Goal: Information Seeking & Learning: Learn about a topic

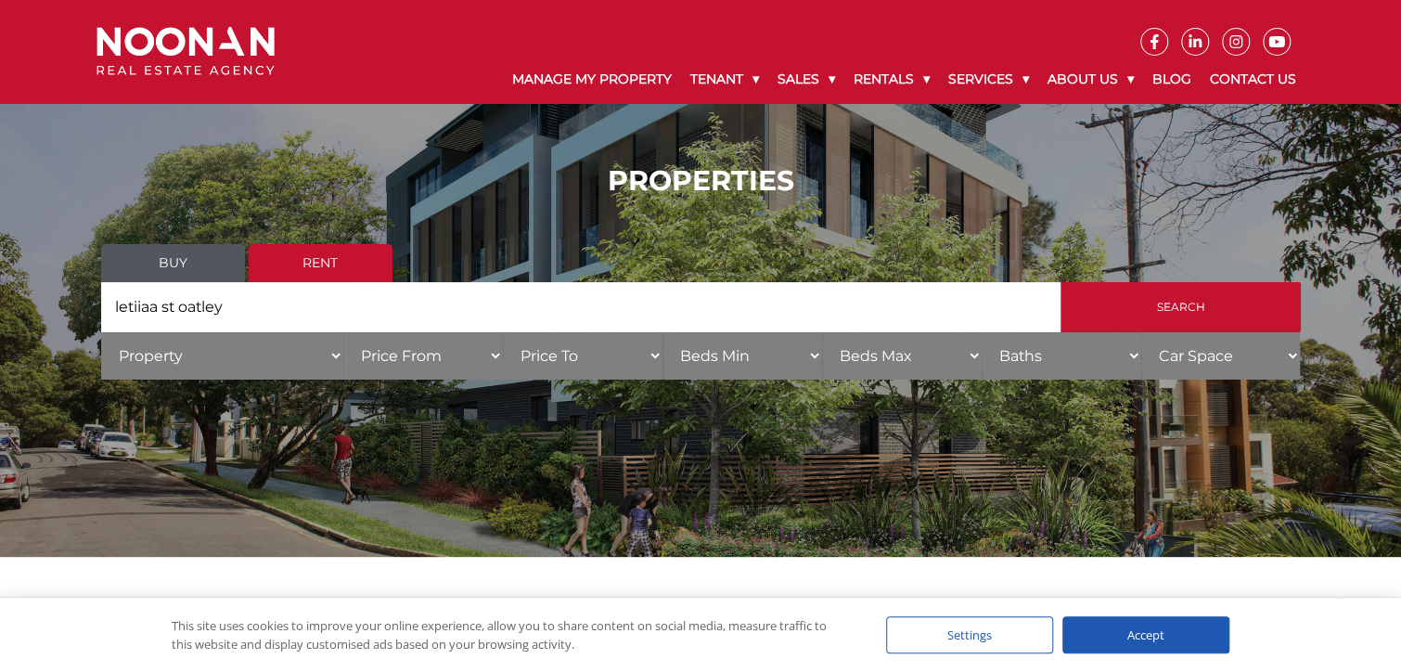
click at [334, 260] on link "Rent" at bounding box center [321, 263] width 144 height 38
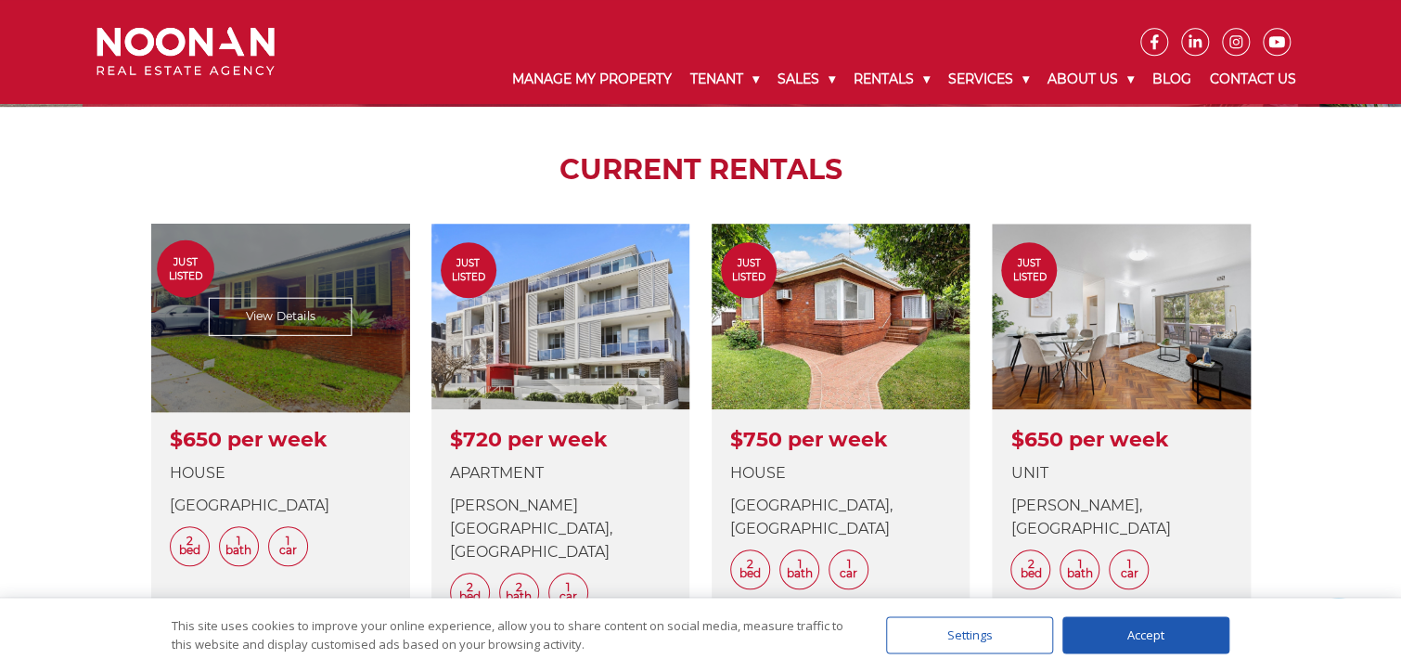
scroll to position [783, 0]
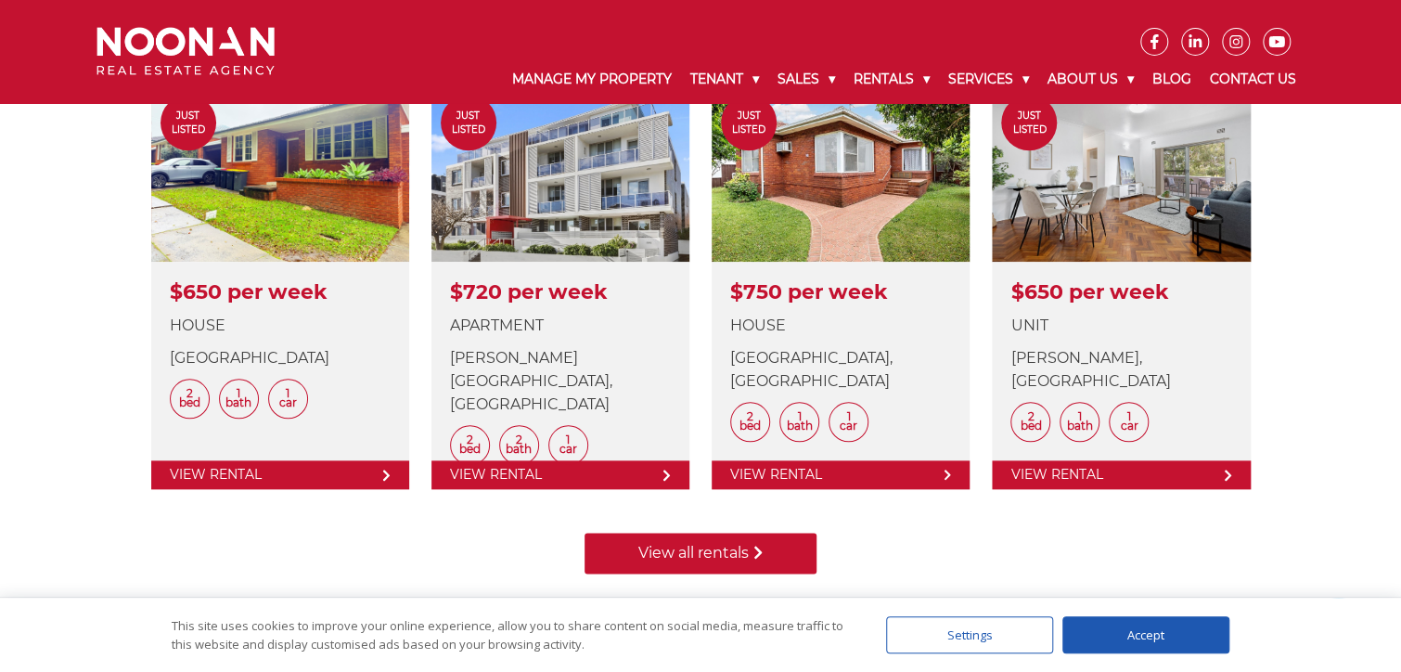
click at [693, 560] on link "View all rentals" at bounding box center [701, 553] width 232 height 41
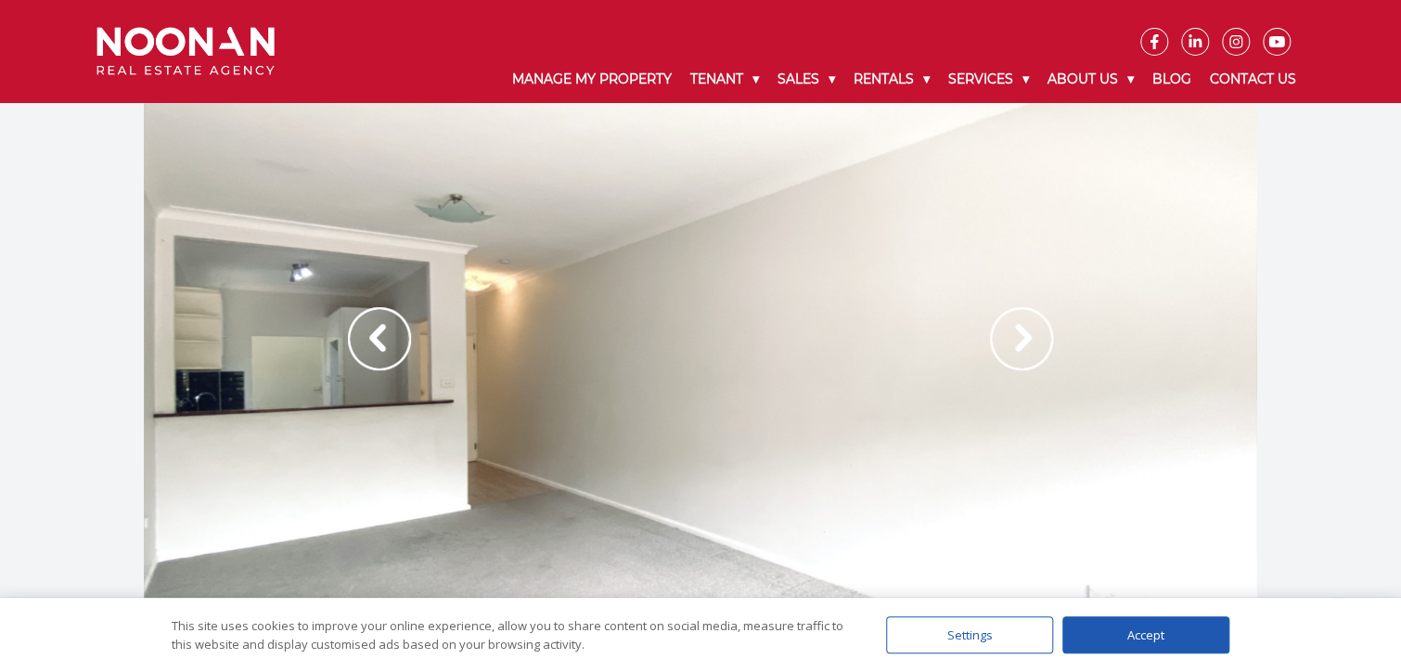
click at [1020, 335] on img at bounding box center [1021, 338] width 63 height 63
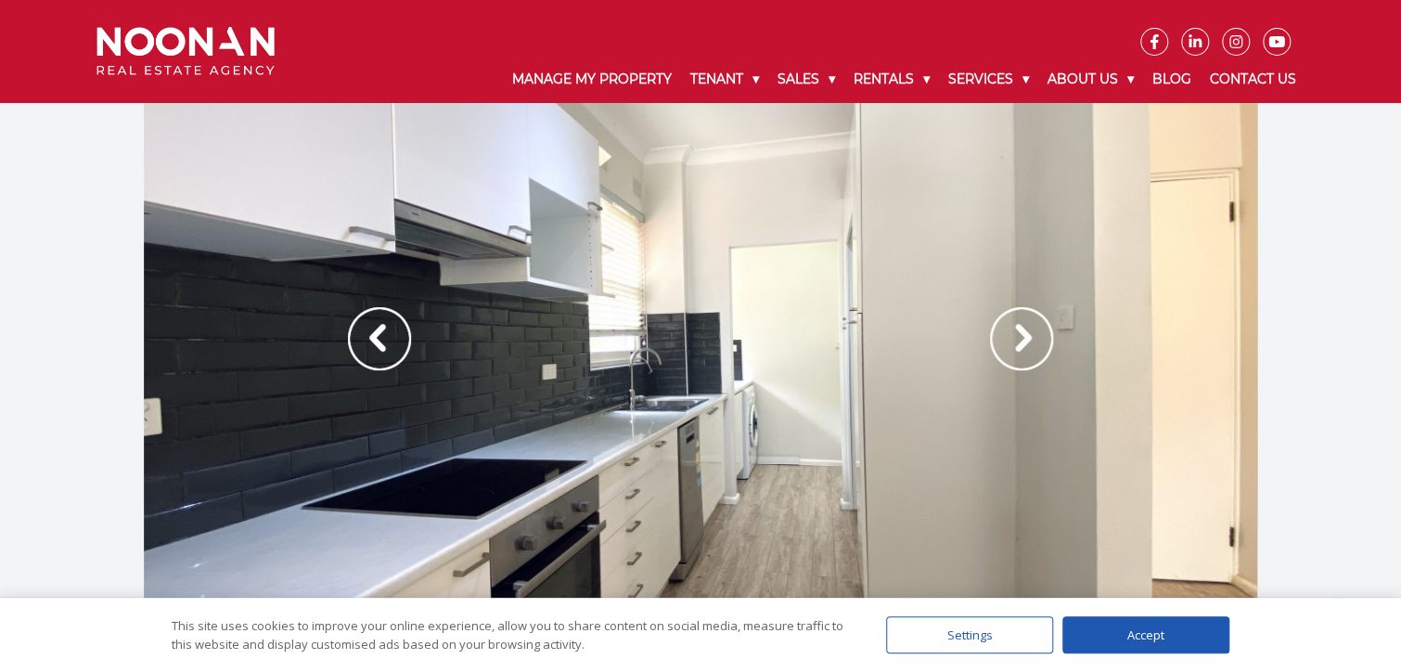
click at [1019, 338] on img at bounding box center [1021, 338] width 63 height 63
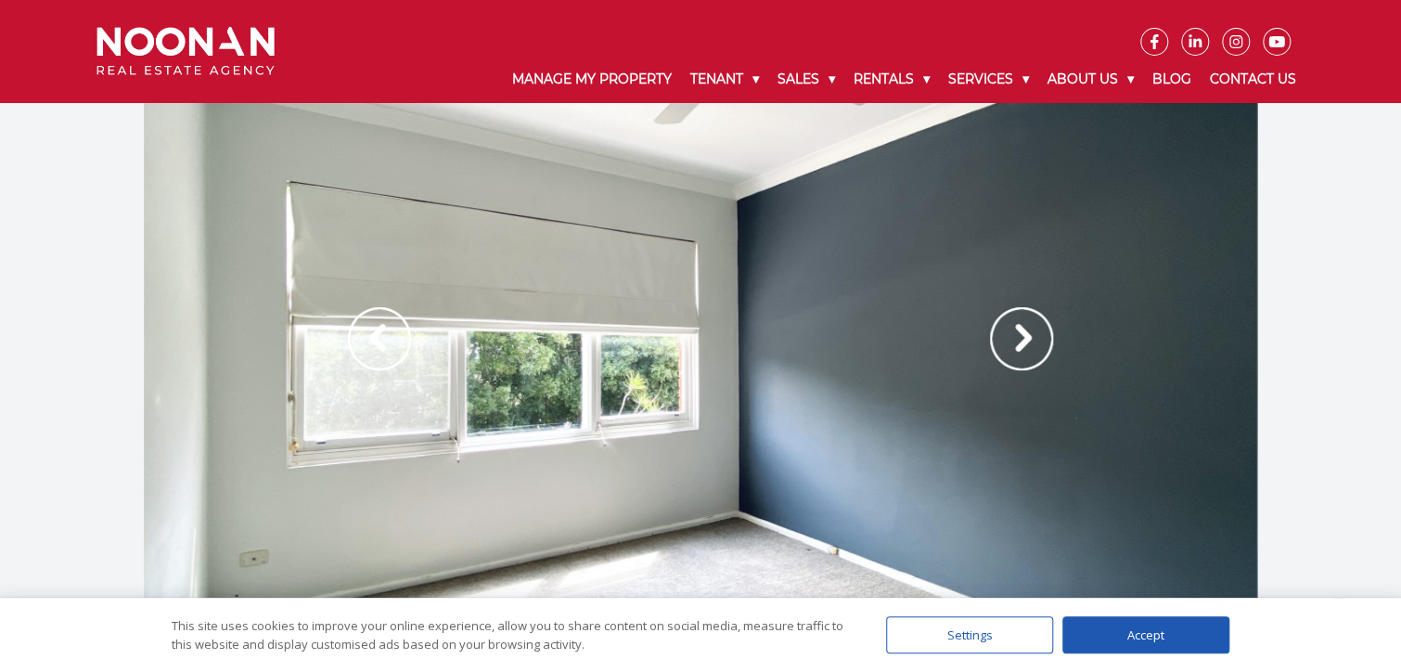
click at [1019, 338] on img at bounding box center [1021, 338] width 63 height 63
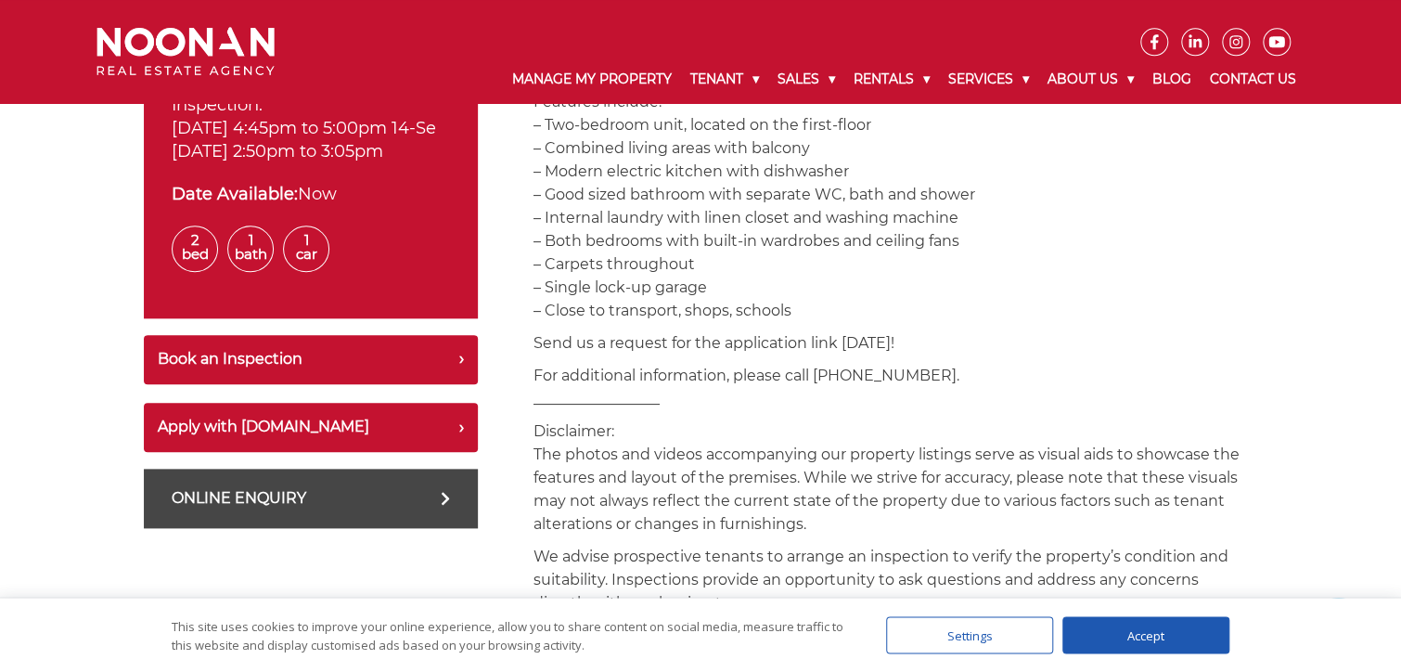
scroll to position [882, 0]
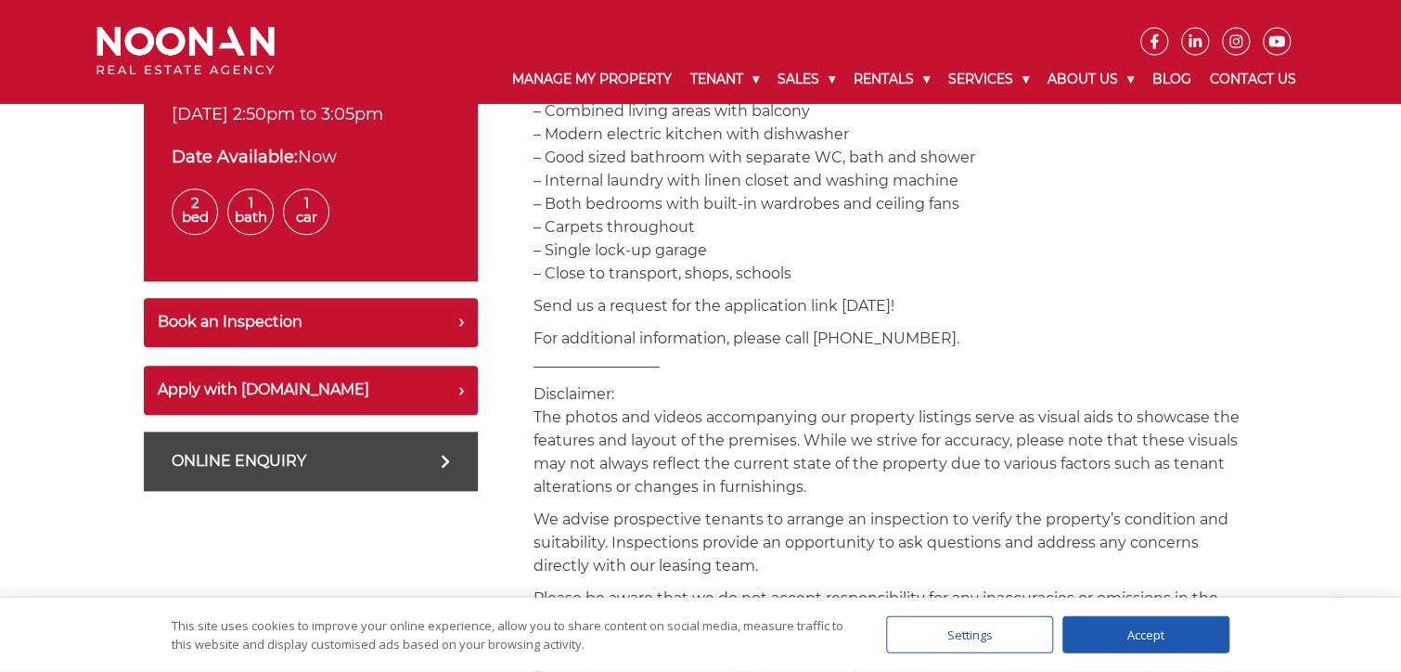
drag, startPoint x: 999, startPoint y: 364, endPoint x: 986, endPoint y: 330, distance: 36.2
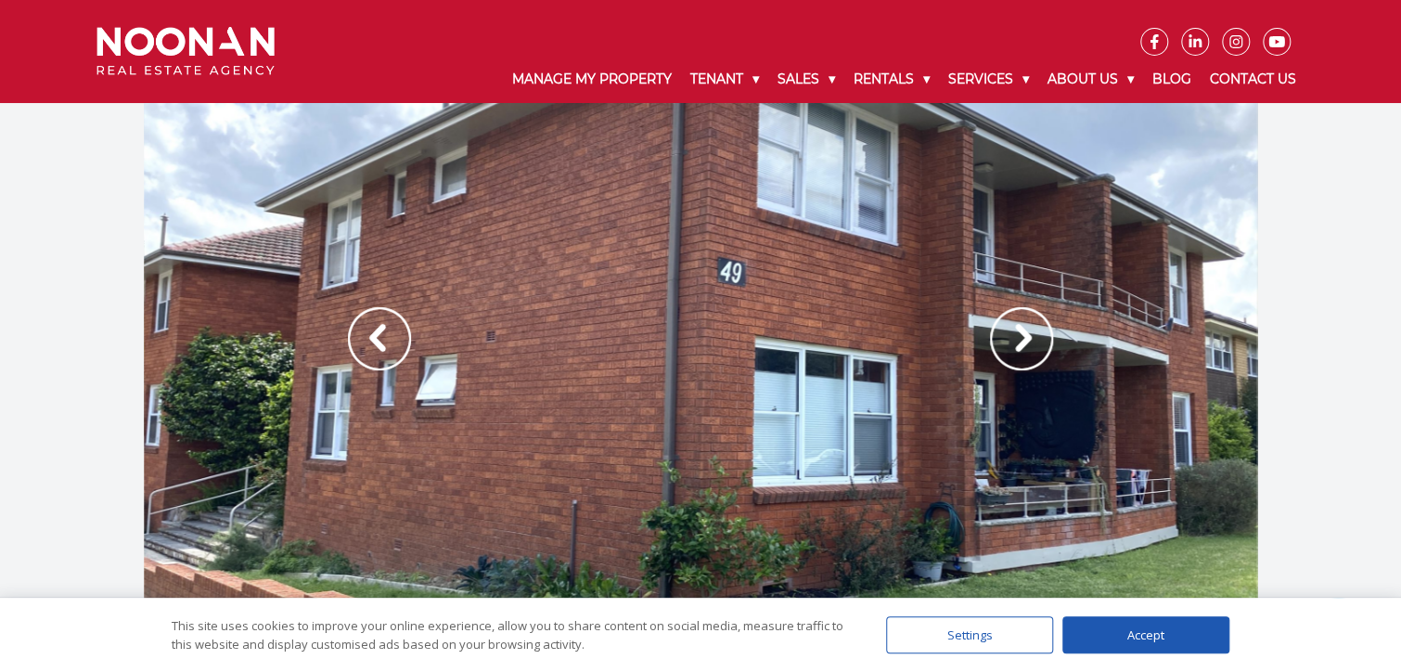
scroll to position [22, 0]
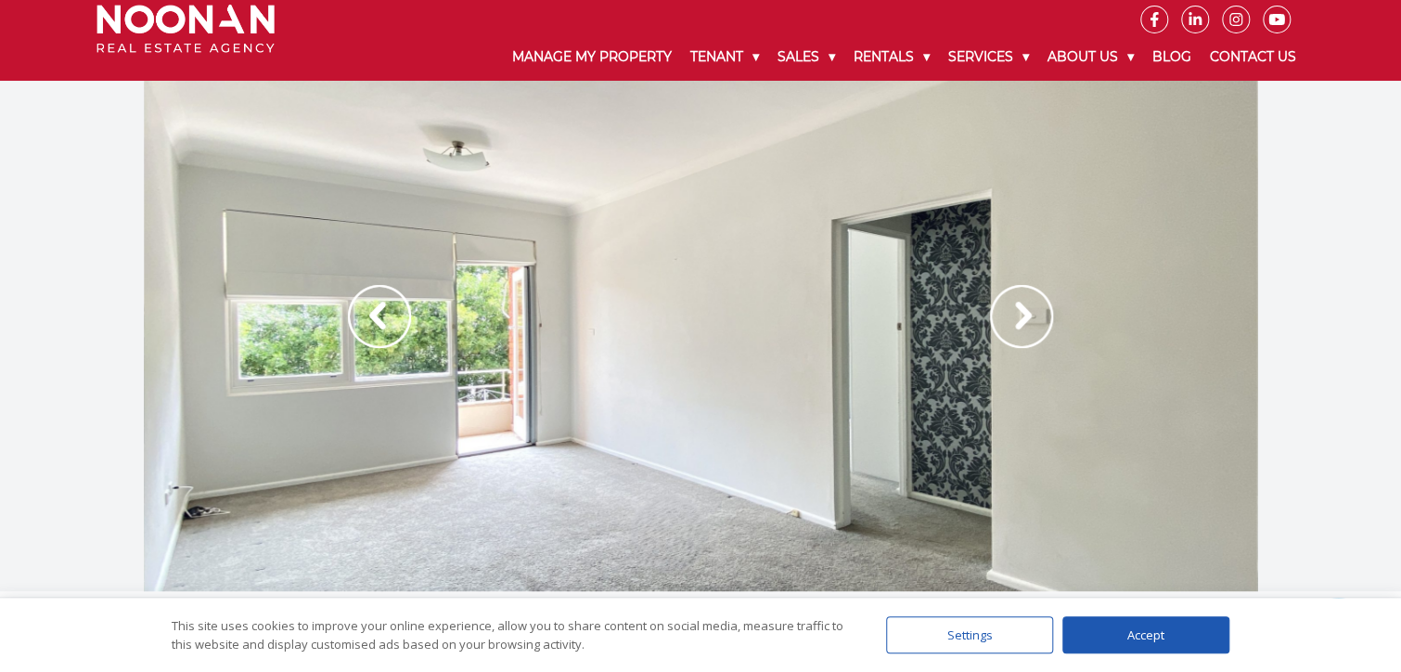
click at [1023, 319] on img at bounding box center [1021, 316] width 63 height 63
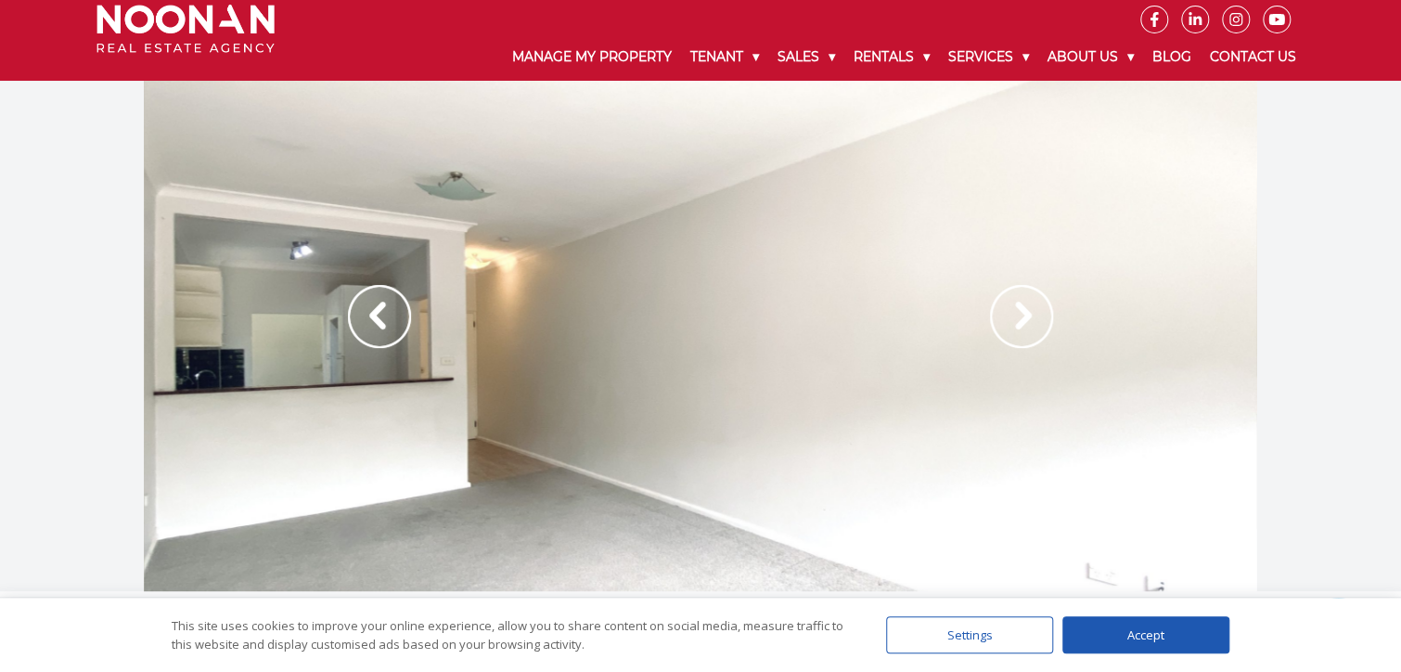
click at [1023, 319] on img at bounding box center [1021, 316] width 63 height 63
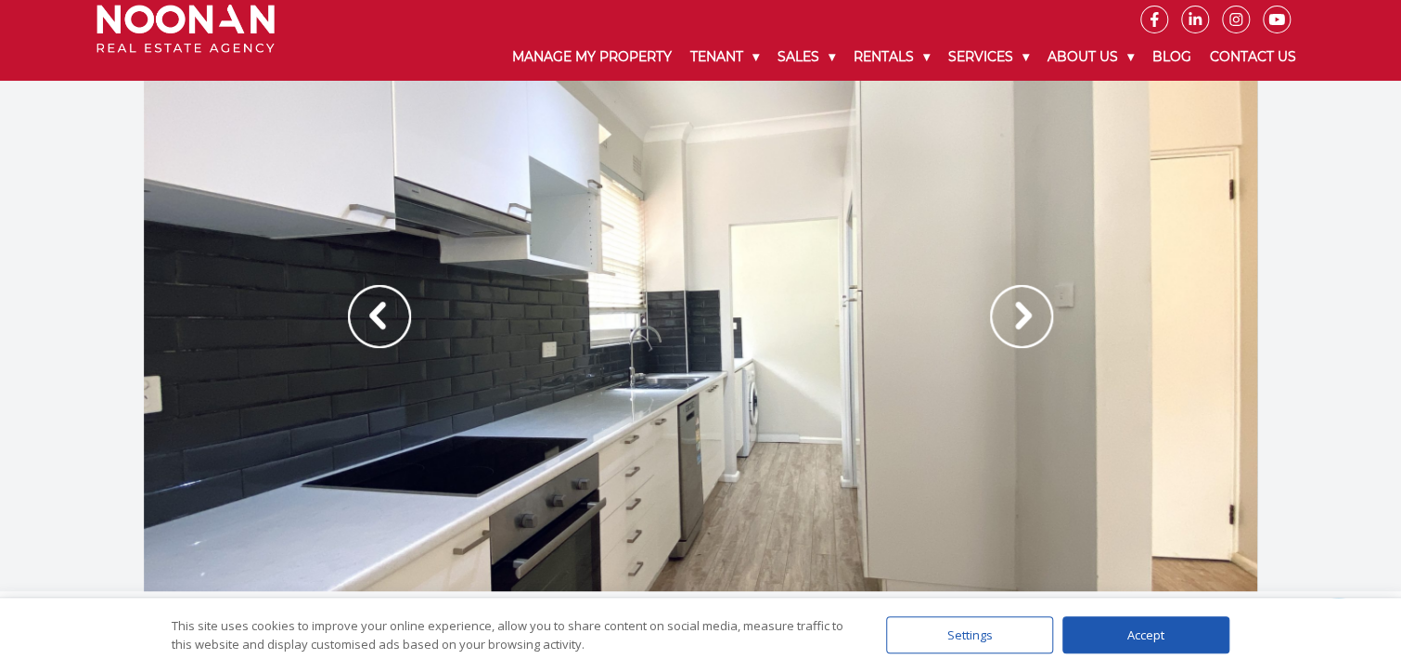
click at [1023, 319] on img at bounding box center [1021, 316] width 63 height 63
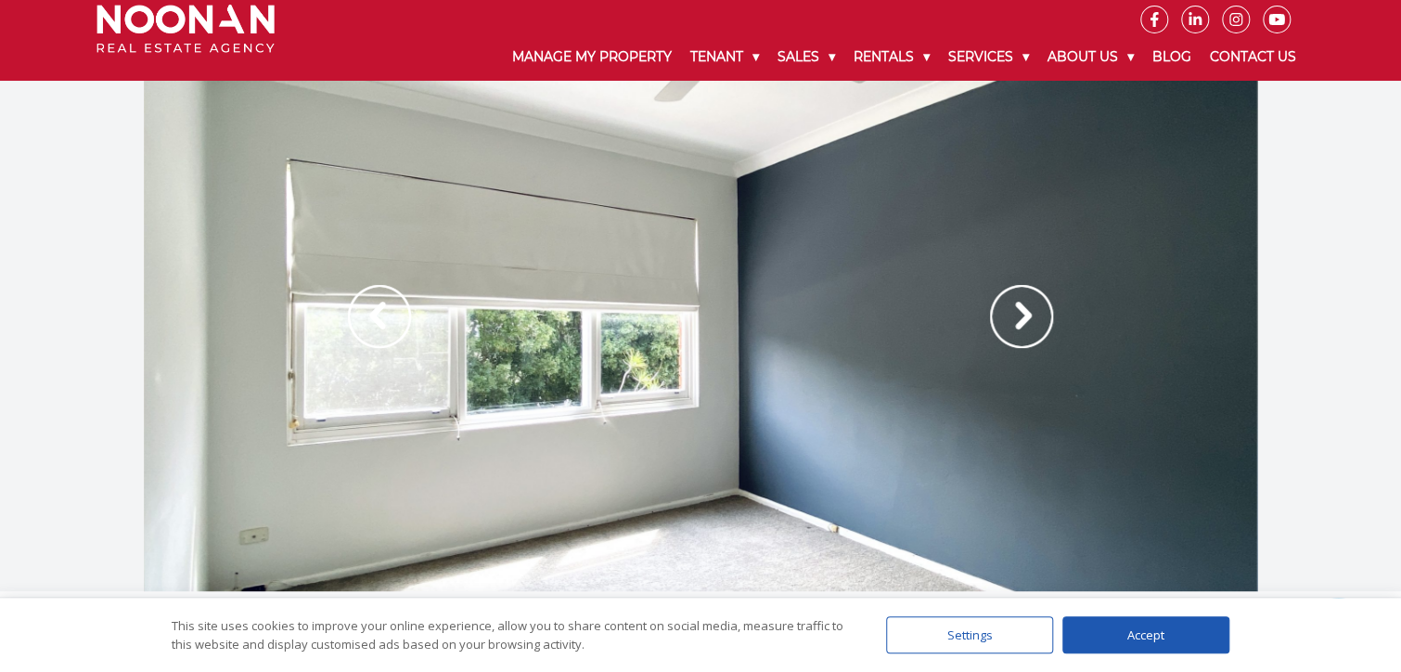
click at [1023, 319] on img at bounding box center [1021, 316] width 63 height 63
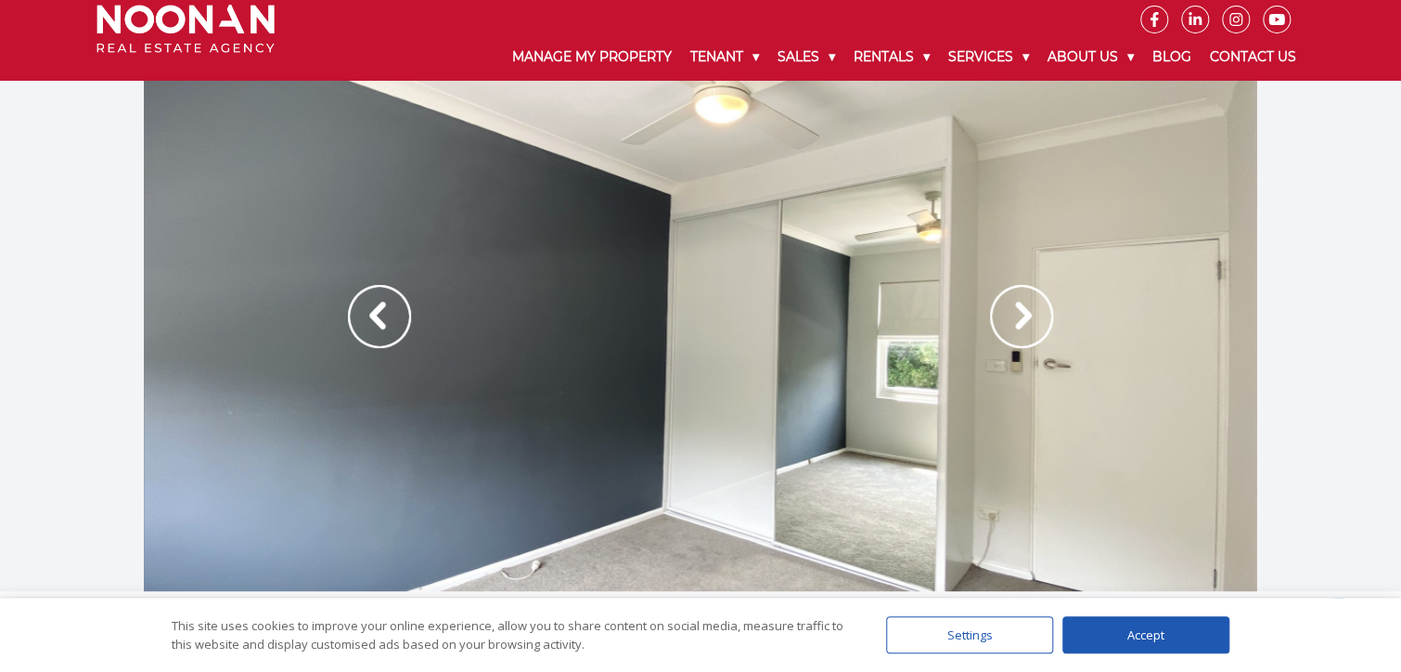
click at [1023, 319] on img at bounding box center [1021, 316] width 63 height 63
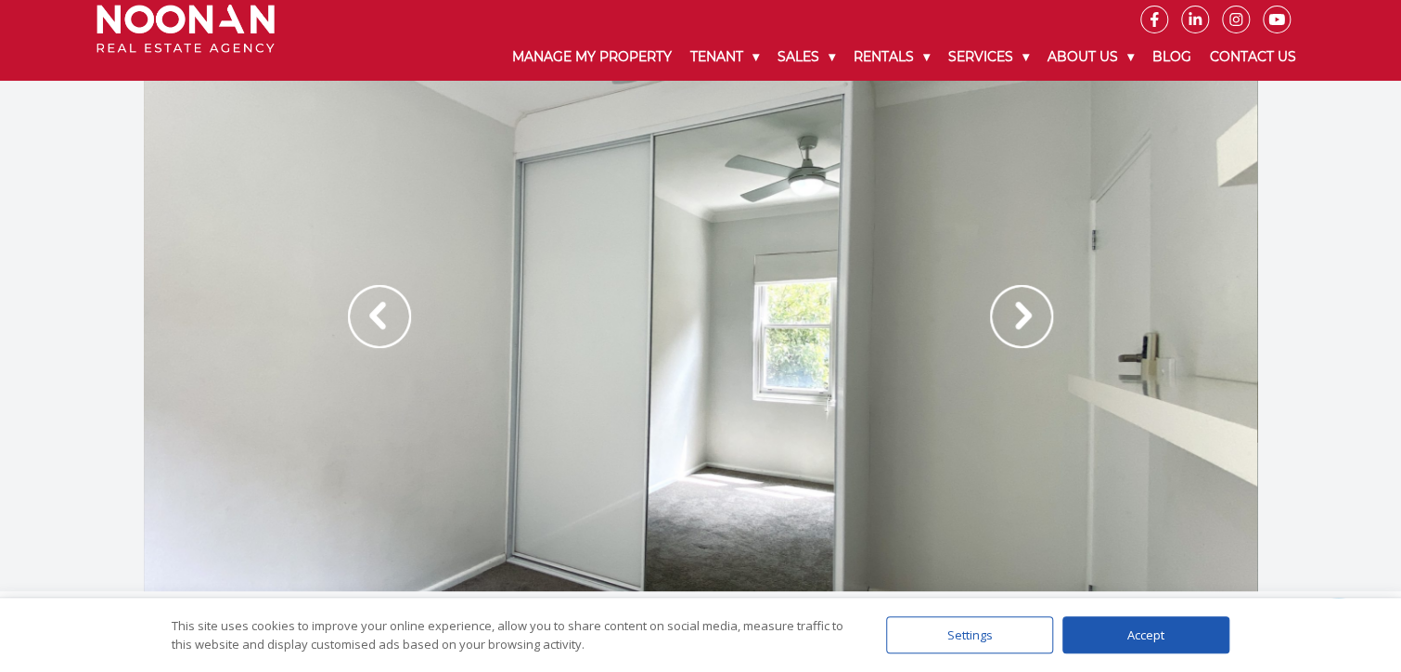
click at [1023, 319] on img at bounding box center [1021, 316] width 63 height 63
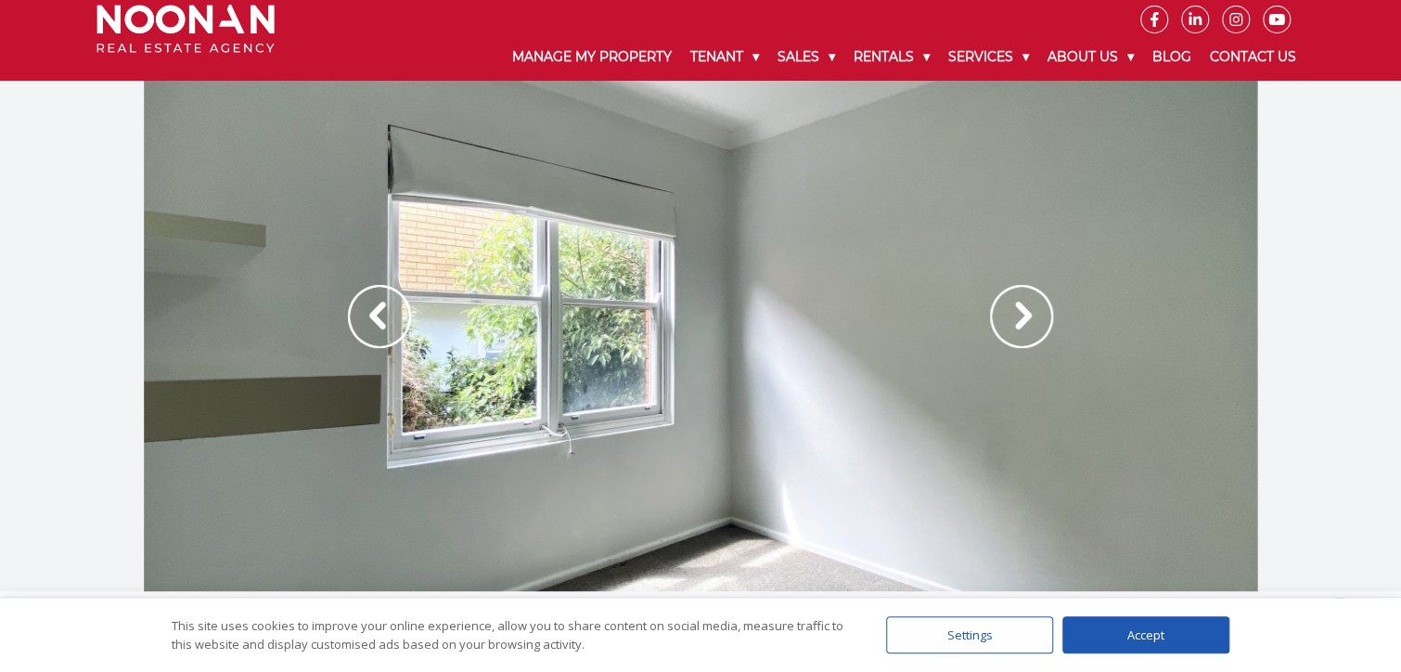
click at [1023, 319] on img at bounding box center [1021, 316] width 63 height 63
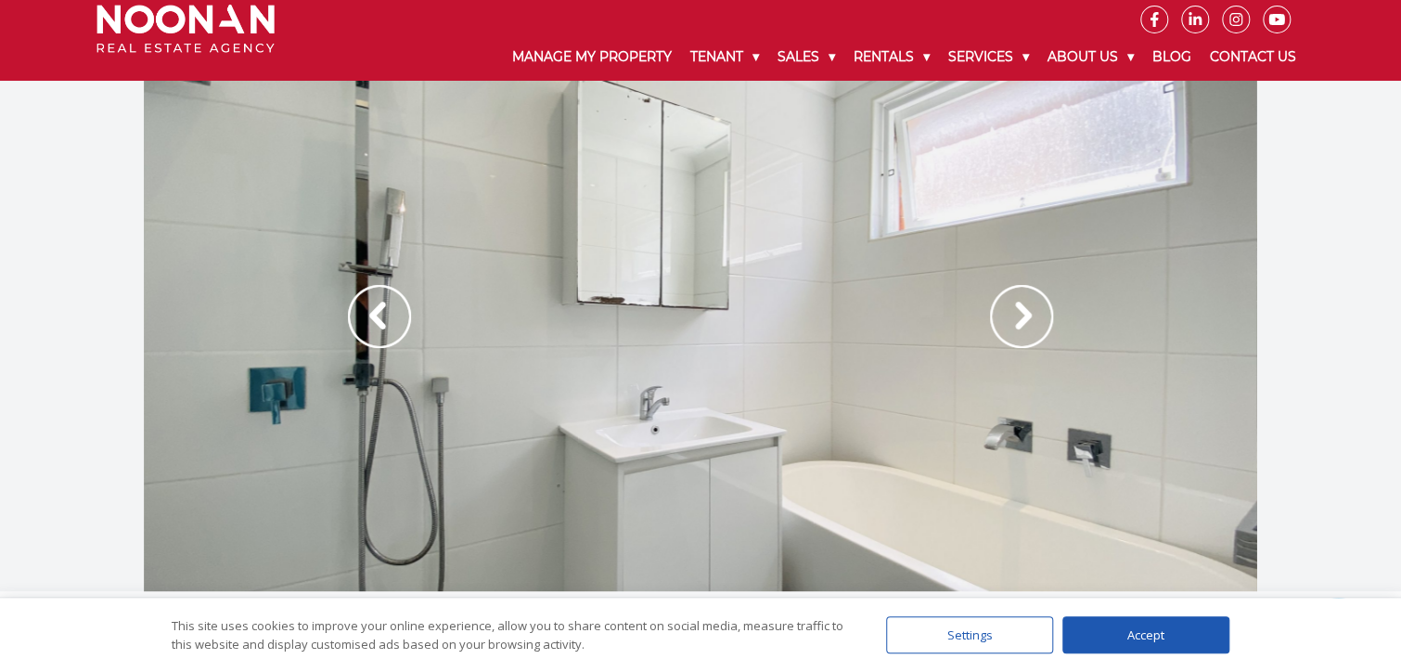
click at [1023, 319] on img at bounding box center [1021, 316] width 63 height 63
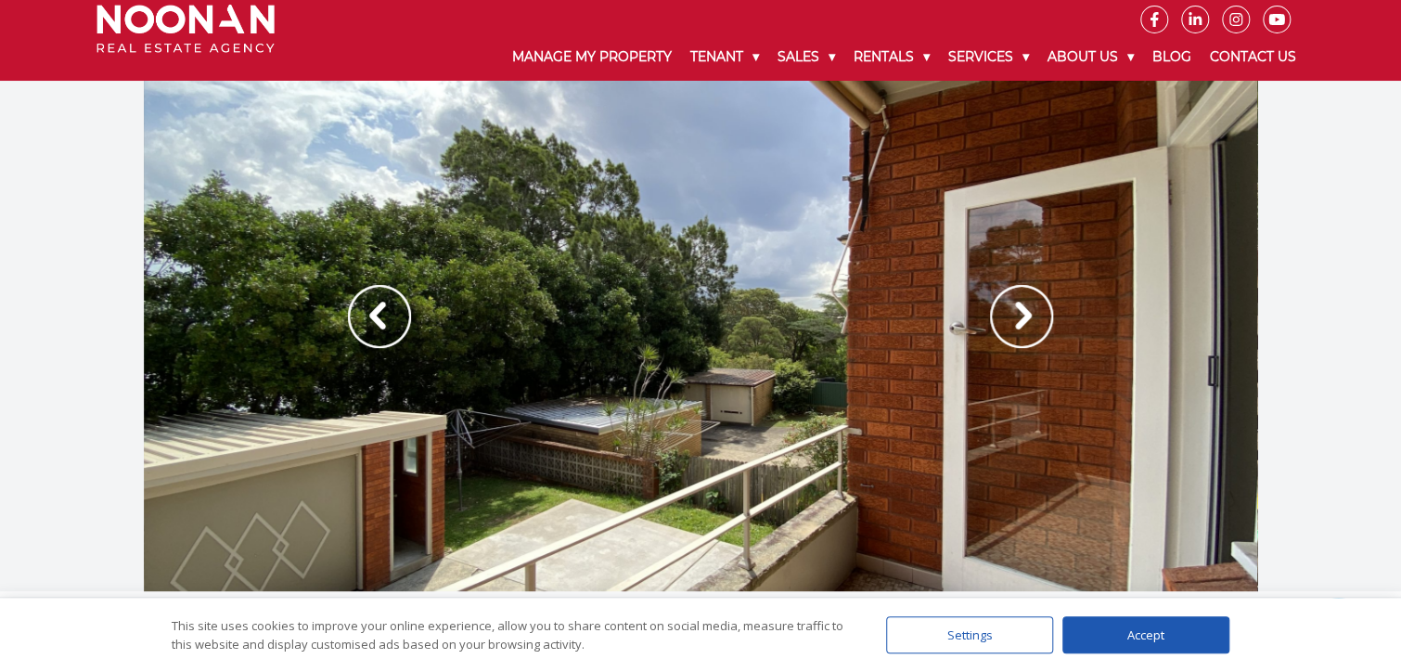
click at [1023, 319] on img at bounding box center [1021, 316] width 63 height 63
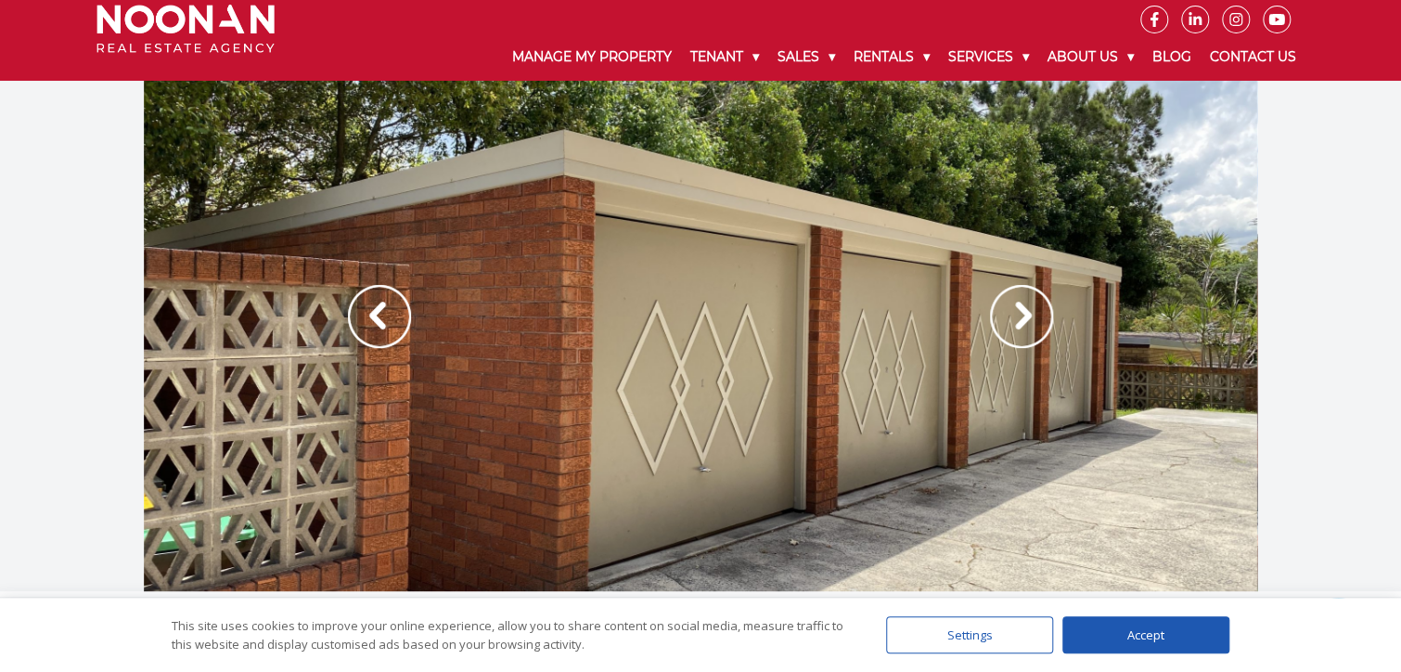
click at [1023, 319] on img at bounding box center [1021, 316] width 63 height 63
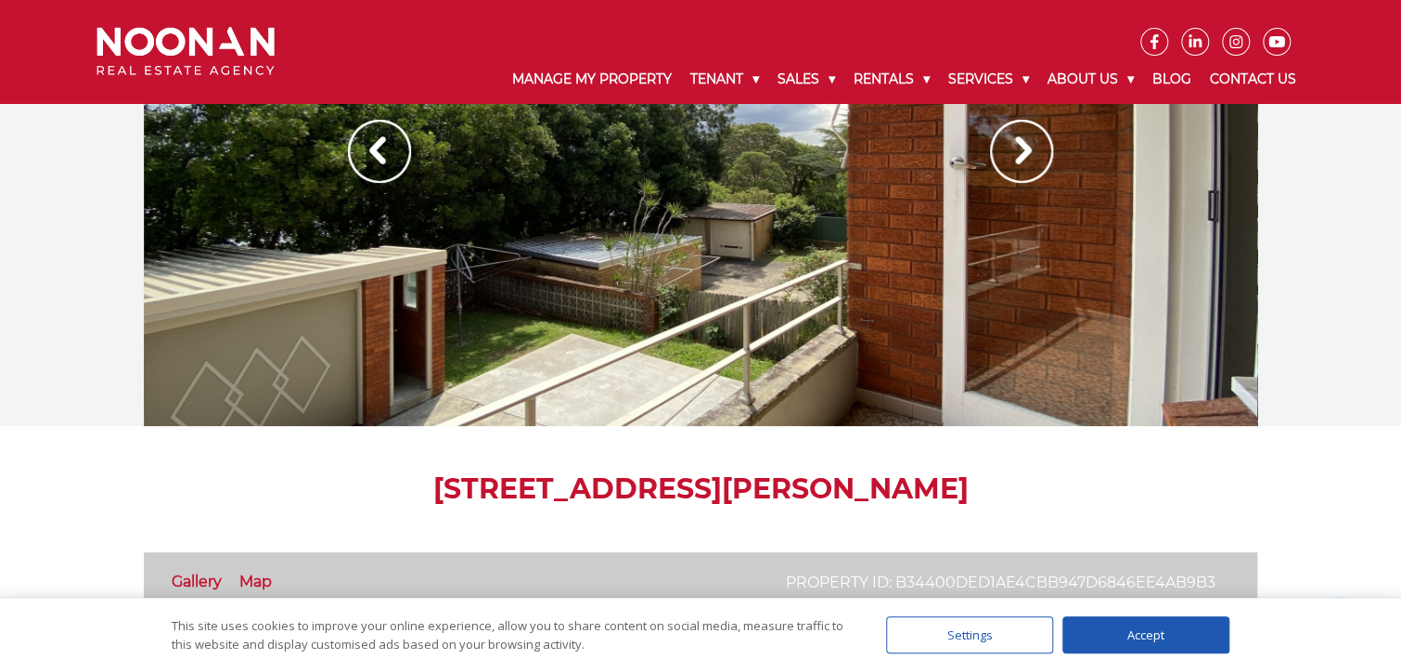
scroll to position [0, 0]
